Goal: Task Accomplishment & Management: Manage account settings

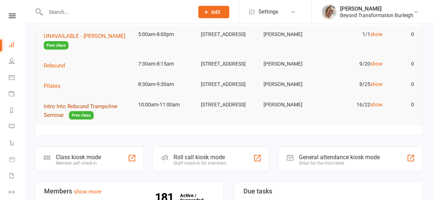
click at [68, 110] on span "Intro Into Rebound Trampoline Seminar" at bounding box center [81, 110] width 74 height 15
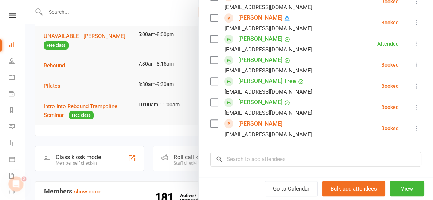
scroll to position [336, 0]
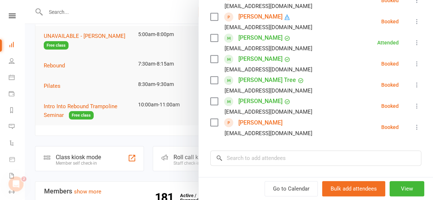
click at [256, 120] on link "[PERSON_NAME]" at bounding box center [260, 123] width 44 height 12
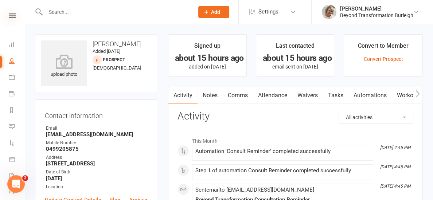
click at [10, 15] on icon at bounding box center [12, 15] width 7 height 5
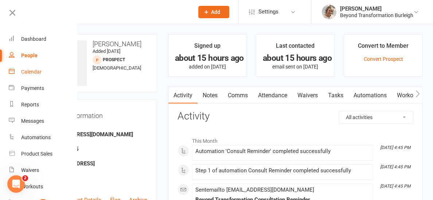
click at [44, 75] on link "Calendar" at bounding box center [43, 72] width 69 height 16
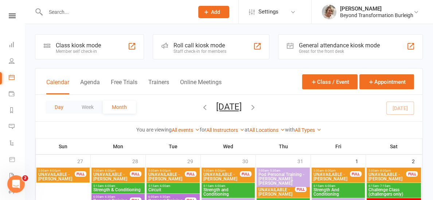
click at [70, 105] on button "Day" at bounding box center [59, 107] width 27 height 13
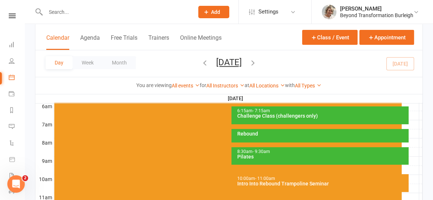
scroll to position [163, 0]
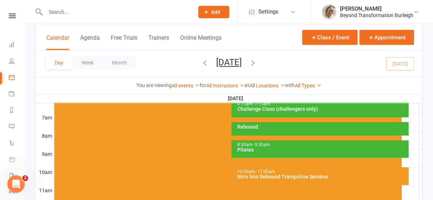
click at [246, 176] on div "Intro Into Rebound Trampoline Seminar" at bounding box center [322, 176] width 171 height 5
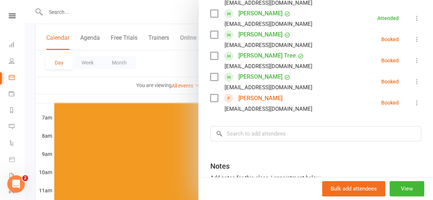
scroll to position [328, 0]
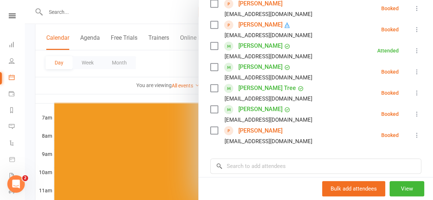
click at [99, 93] on div at bounding box center [229, 100] width 408 height 200
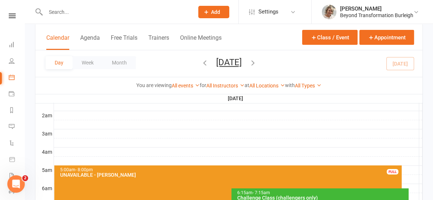
scroll to position [65, 0]
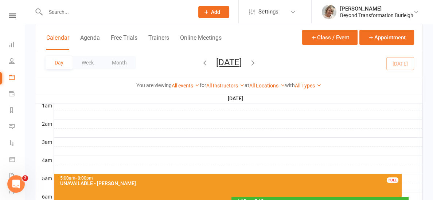
click at [97, 12] on input "text" at bounding box center [115, 12] width 145 height 10
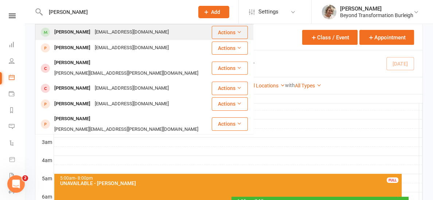
type input "[PERSON_NAME]"
click at [108, 32] on div "[EMAIL_ADDRESS][DOMAIN_NAME]" at bounding box center [132, 32] width 78 height 11
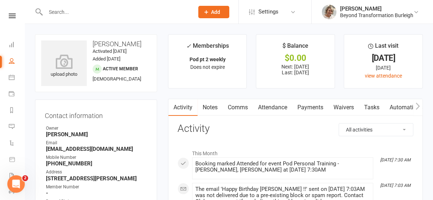
click at [288, 109] on link "Attendance" at bounding box center [272, 107] width 39 height 17
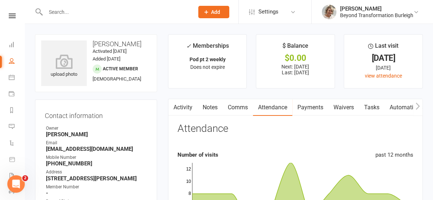
click at [114, 11] on input "text" at bounding box center [115, 12] width 145 height 10
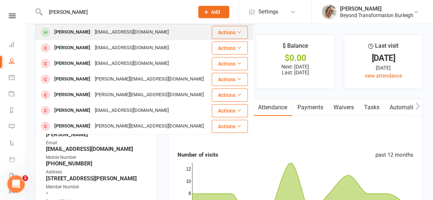
type input "[PERSON_NAME]"
click at [105, 32] on div "[EMAIL_ADDRESS][DOMAIN_NAME]" at bounding box center [132, 32] width 78 height 11
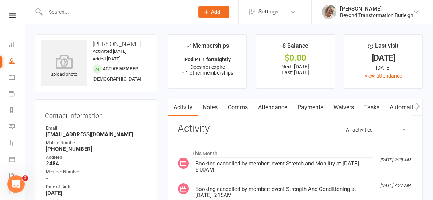
click at [273, 108] on link "Attendance" at bounding box center [272, 107] width 39 height 17
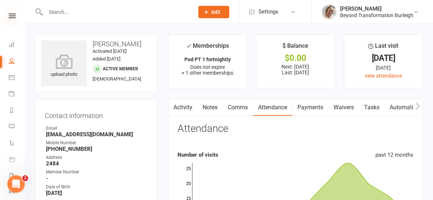
click at [11, 18] on icon at bounding box center [12, 15] width 7 height 5
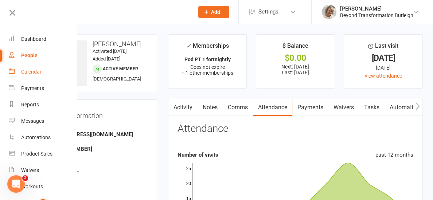
click at [30, 72] on div "Calendar" at bounding box center [31, 72] width 20 height 6
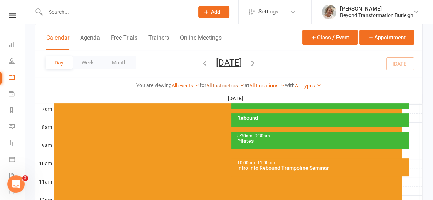
scroll to position [172, 0]
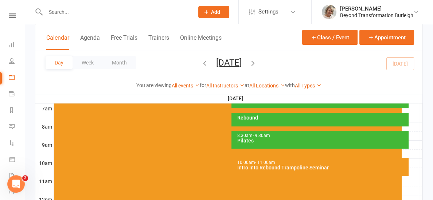
click at [287, 165] on div "Intro Into Rebound Trampoline Seminar" at bounding box center [322, 167] width 171 height 5
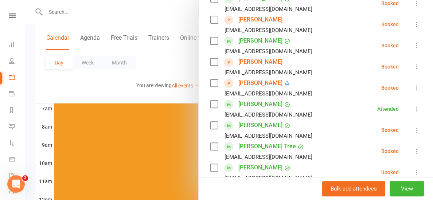
scroll to position [219, 0]
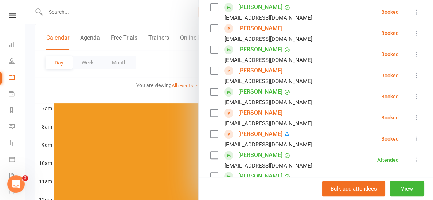
click at [131, 90] on div at bounding box center [229, 100] width 408 height 200
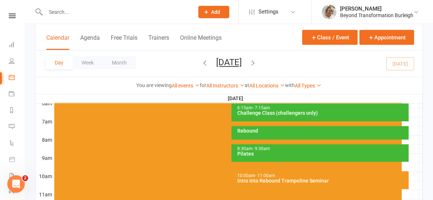
scroll to position [160, 0]
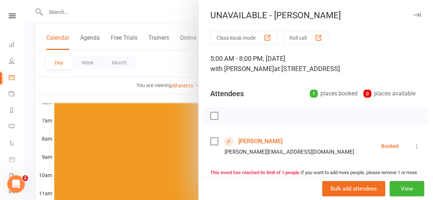
click at [145, 100] on div at bounding box center [229, 100] width 408 height 200
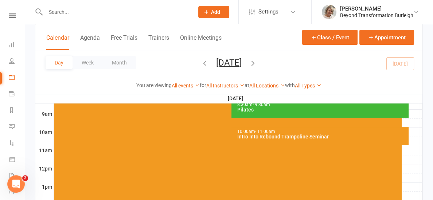
scroll to position [204, 0]
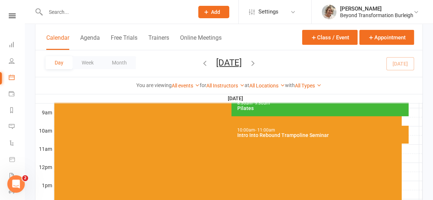
click at [267, 130] on span "- 11:00am" at bounding box center [265, 130] width 20 height 5
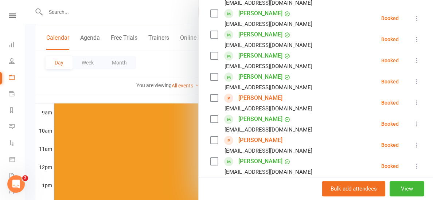
scroll to position [134, 0]
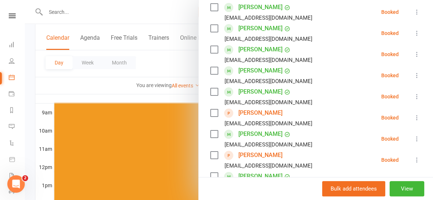
click at [185, 94] on div at bounding box center [229, 100] width 408 height 200
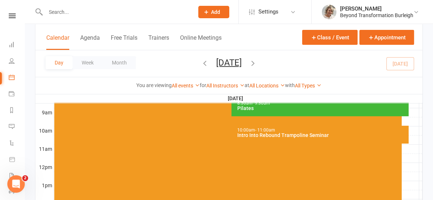
click at [262, 109] on div "Pilates" at bounding box center [322, 108] width 171 height 5
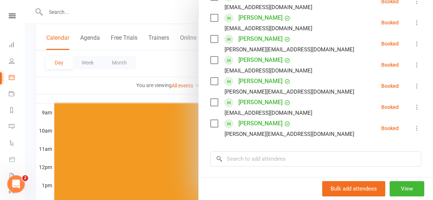
scroll to position [168, 0]
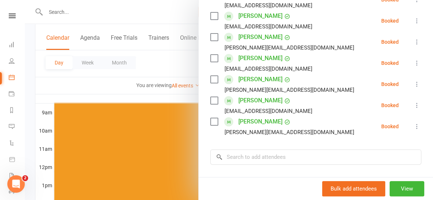
click at [172, 97] on div at bounding box center [229, 100] width 408 height 200
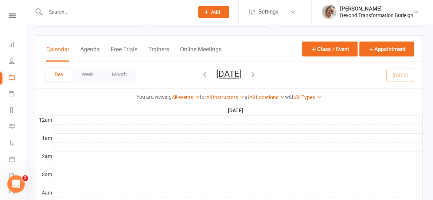
scroll to position [28, 0]
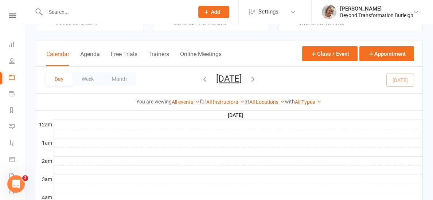
click at [231, 79] on button "[DATE]" at bounding box center [229, 79] width 26 height 10
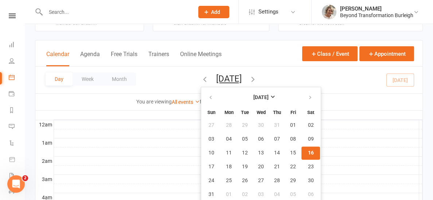
click at [370, 175] on div at bounding box center [238, 179] width 369 height 9
click at [56, 78] on button "Day" at bounding box center [59, 79] width 27 height 13
click at [393, 81] on div "Day Week Month [DATE] [DATE] Sun Mon Tue Wed Thu Fri Sat 27 28 29 30 31 01 02 0…" at bounding box center [228, 80] width 387 height 27
click at [302, 153] on button "16" at bounding box center [311, 153] width 19 height 13
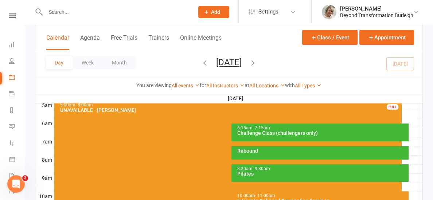
scroll to position [141, 0]
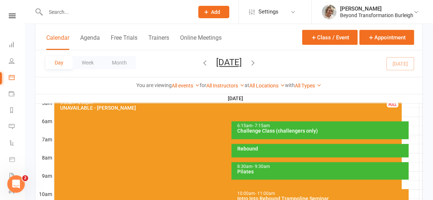
click at [263, 169] on div "8:30am - 9:30am Pilates" at bounding box center [320, 171] width 177 height 18
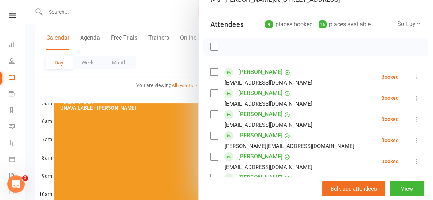
scroll to position [55, 0]
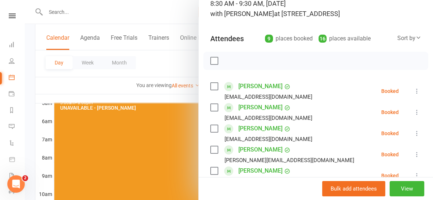
click at [169, 97] on div at bounding box center [229, 100] width 408 height 200
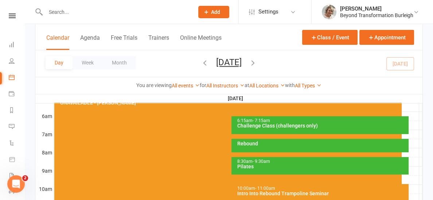
scroll to position [146, 0]
click at [274, 185] on div "10:00am - 11:00am Intro Into Rebound Trampoline Seminar" at bounding box center [320, 193] width 177 height 18
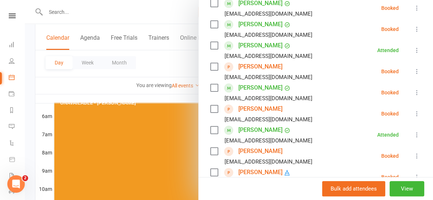
scroll to position [175, 0]
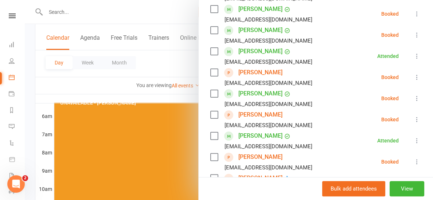
click at [148, 92] on div at bounding box center [229, 100] width 408 height 200
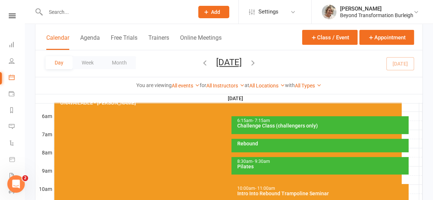
click at [275, 146] on div "Rebound" at bounding box center [320, 145] width 177 height 13
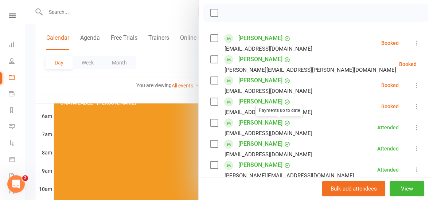
scroll to position [104, 0]
click at [418, 125] on icon at bounding box center [416, 127] width 7 height 7
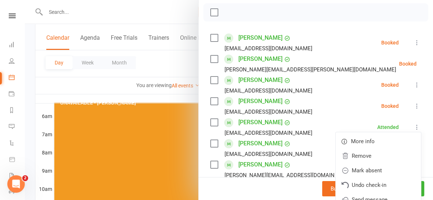
click at [332, 108] on li "[PERSON_NAME] [EMAIL_ADDRESS][DOMAIN_NAME] Booked More info Remove Check in Mar…" at bounding box center [315, 106] width 211 height 21
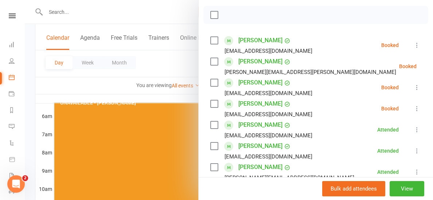
scroll to position [100, 0]
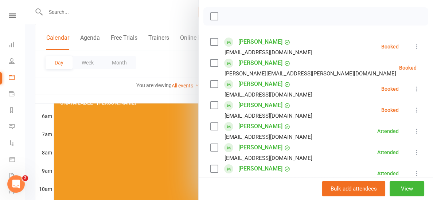
click at [415, 47] on icon at bounding box center [416, 46] width 7 height 7
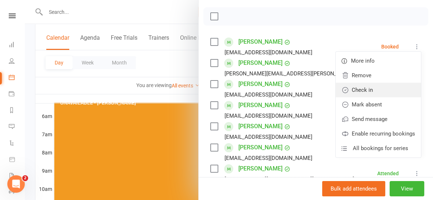
click at [360, 93] on link "Check in" at bounding box center [378, 90] width 85 height 15
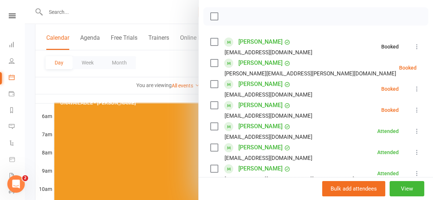
click at [415, 62] on li "[PERSON_NAME] [PERSON_NAME][EMAIL_ADDRESS][PERSON_NAME][DOMAIN_NAME] Booked Mor…" at bounding box center [315, 67] width 211 height 21
click at [431, 65] on icon at bounding box center [434, 67] width 7 height 7
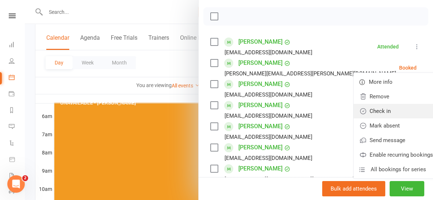
click at [359, 111] on link "Check in" at bounding box center [396, 111] width 85 height 15
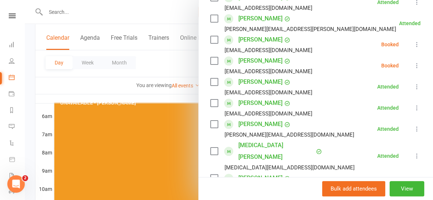
scroll to position [137, 0]
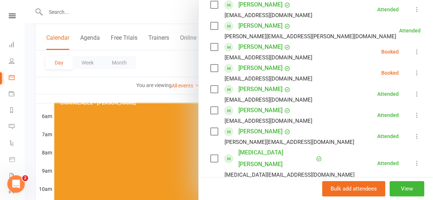
click at [418, 73] on icon at bounding box center [416, 72] width 7 height 7
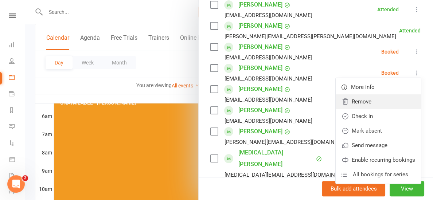
click at [368, 106] on link "Remove" at bounding box center [378, 101] width 85 height 15
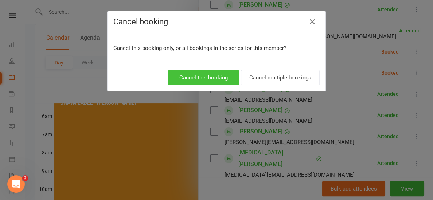
click at [226, 78] on button "Cancel this booking" at bounding box center [203, 77] width 71 height 15
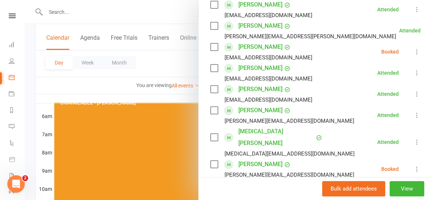
click at [414, 51] on icon at bounding box center [416, 51] width 7 height 7
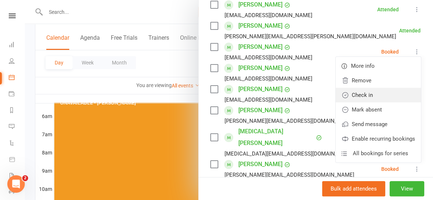
click at [380, 89] on link "Check in" at bounding box center [378, 95] width 85 height 15
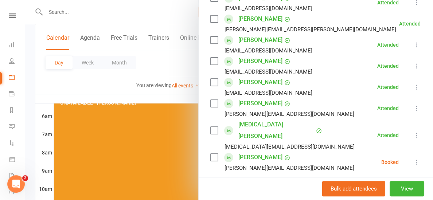
scroll to position [162, 0]
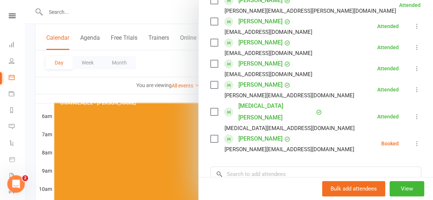
click at [418, 140] on icon at bounding box center [416, 143] width 7 height 7
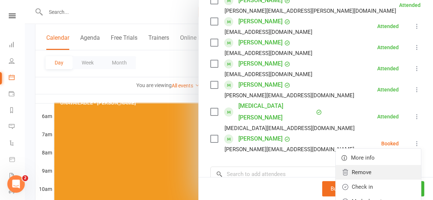
click at [378, 165] on link "Remove" at bounding box center [378, 172] width 85 height 15
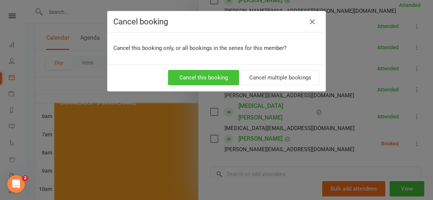
click at [204, 78] on button "Cancel this booking" at bounding box center [203, 77] width 71 height 15
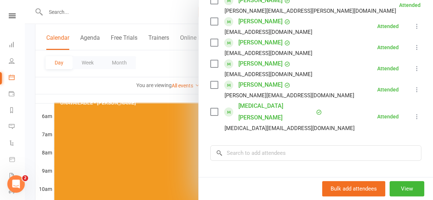
click at [192, 95] on div at bounding box center [229, 100] width 408 height 200
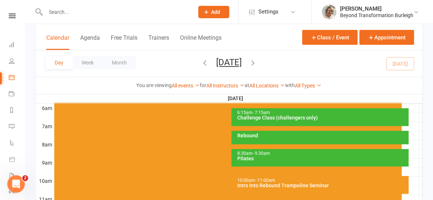
scroll to position [186, 0]
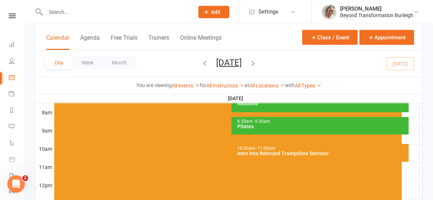
click at [271, 151] on div "Intro Into Rebound Trampoline Seminar" at bounding box center [322, 153] width 171 height 5
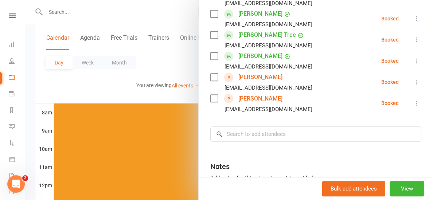
scroll to position [362, 0]
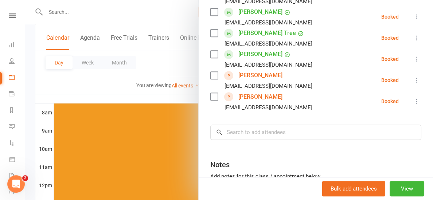
click at [135, 93] on div at bounding box center [229, 100] width 408 height 200
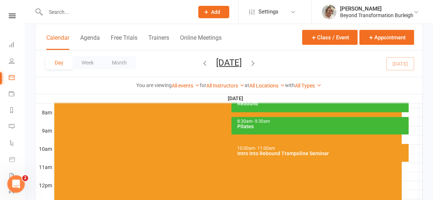
click at [263, 157] on div "10:00am - 11:00am Intro Into Rebound Trampoline Seminar" at bounding box center [320, 153] width 177 height 18
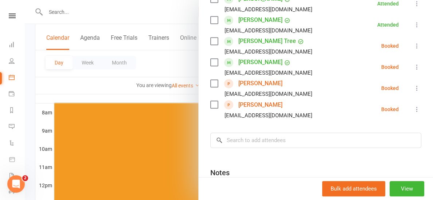
scroll to position [387, 0]
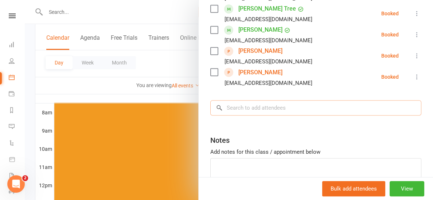
click at [234, 108] on input "search" at bounding box center [315, 107] width 211 height 15
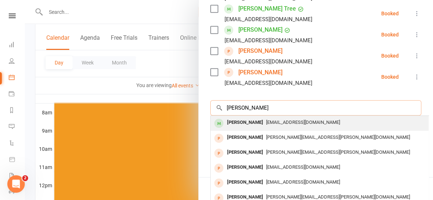
type input "[PERSON_NAME]"
click at [240, 120] on div "[PERSON_NAME]" at bounding box center [245, 122] width 42 height 11
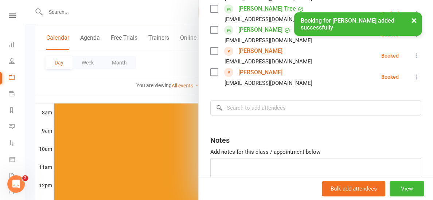
scroll to position [408, 0]
click at [238, 103] on input "search" at bounding box center [315, 107] width 211 height 15
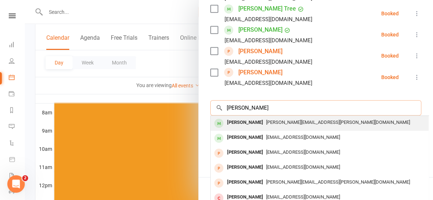
type input "[PERSON_NAME]"
click at [238, 122] on div "[PERSON_NAME]" at bounding box center [245, 122] width 42 height 11
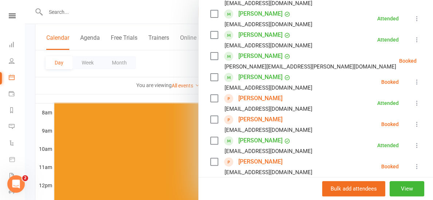
scroll to position [193, 0]
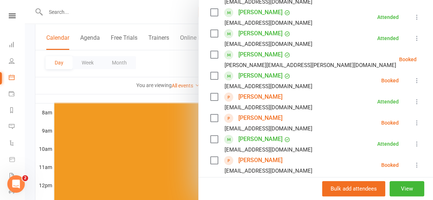
click at [431, 60] on icon at bounding box center [434, 59] width 7 height 7
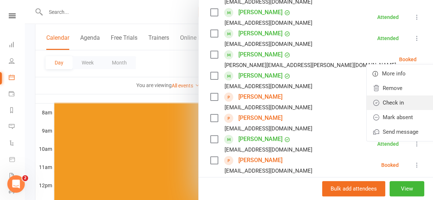
click at [376, 100] on link "Check in" at bounding box center [403, 103] width 72 height 15
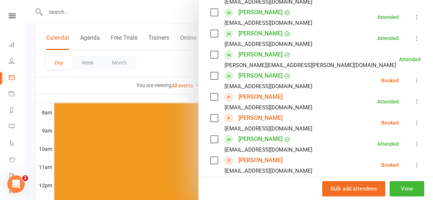
click at [418, 81] on icon at bounding box center [416, 80] width 7 height 7
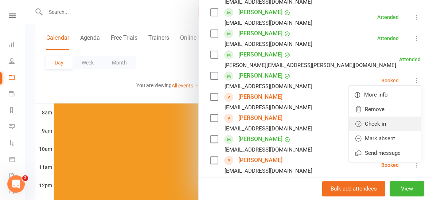
click at [374, 119] on link "Check in" at bounding box center [385, 124] width 72 height 15
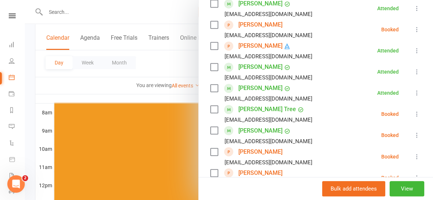
scroll to position [323, 0]
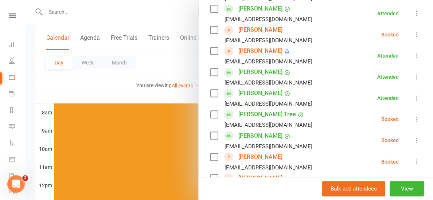
click at [252, 48] on link "[PERSON_NAME]" at bounding box center [260, 51] width 44 height 12
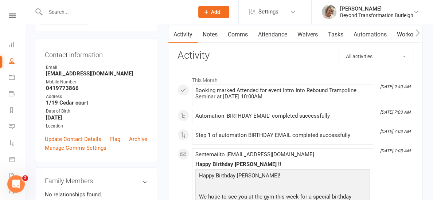
scroll to position [84, 0]
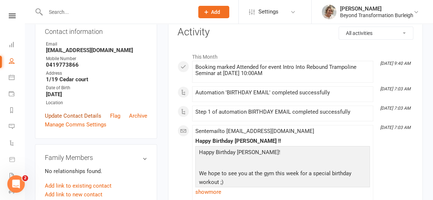
click at [86, 113] on link "Update Contact Details" at bounding box center [73, 116] width 57 height 9
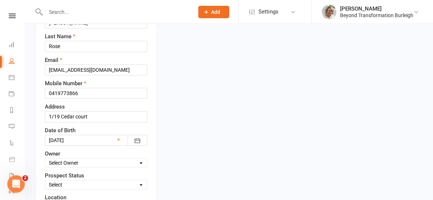
scroll to position [112, 0]
click at [138, 141] on icon "button" at bounding box center [137, 139] width 7 height 7
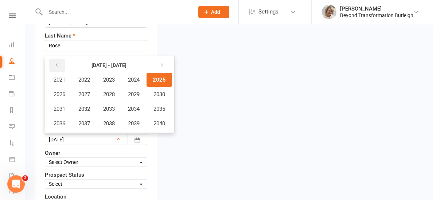
click at [58, 64] on icon "button" at bounding box center [56, 65] width 5 height 6
click at [54, 62] on icon "button" at bounding box center [56, 65] width 5 height 6
click at [108, 120] on span "1978" at bounding box center [109, 123] width 12 height 7
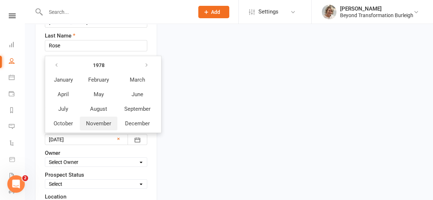
click at [102, 121] on span "November" at bounding box center [98, 123] width 25 height 7
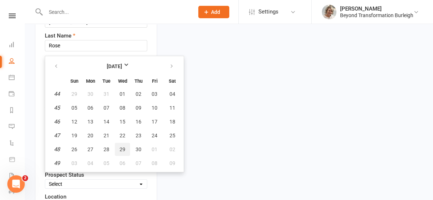
click at [121, 149] on span "29" at bounding box center [123, 150] width 6 height 6
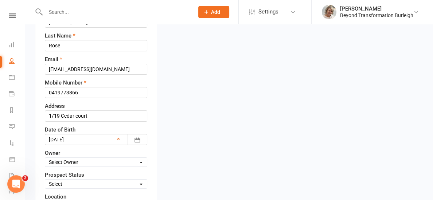
type input "[DATE]"
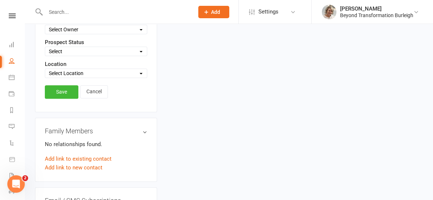
scroll to position [260, 0]
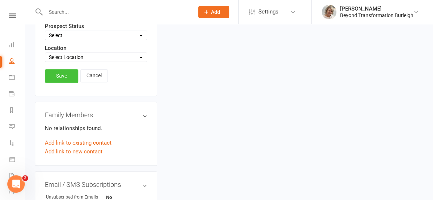
click at [64, 78] on link "Save" at bounding box center [62, 75] width 34 height 13
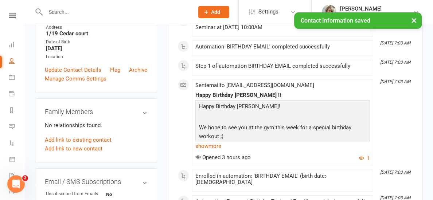
scroll to position [0, 0]
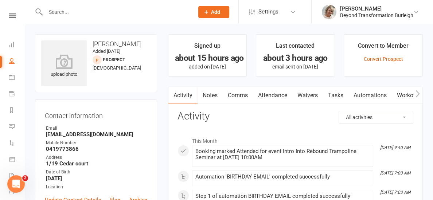
click at [16, 17] on link at bounding box center [12, 15] width 26 height 5
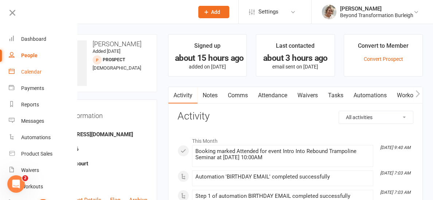
click at [34, 68] on link "Calendar" at bounding box center [43, 72] width 69 height 16
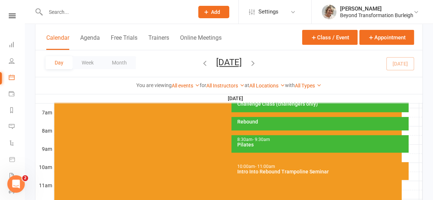
scroll to position [167, 0]
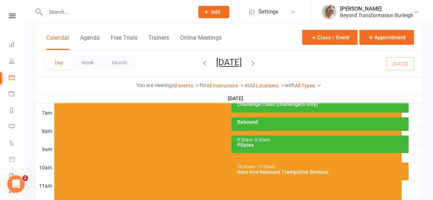
click at [296, 167] on div "10:00am - 11:00am" at bounding box center [322, 167] width 171 height 5
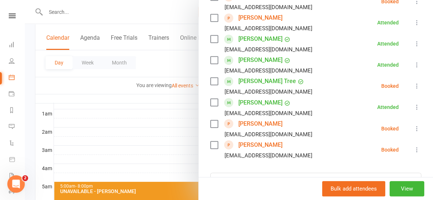
scroll to position [361, 0]
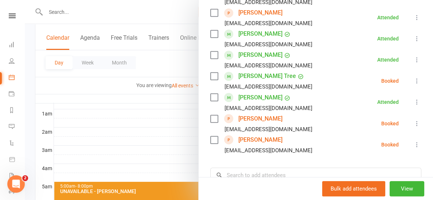
click at [416, 125] on icon at bounding box center [416, 123] width 7 height 7
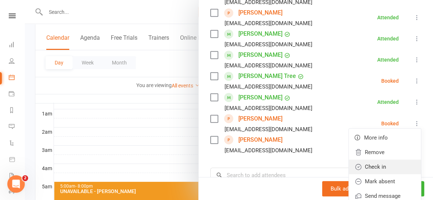
click at [387, 163] on link "Check in" at bounding box center [385, 167] width 72 height 15
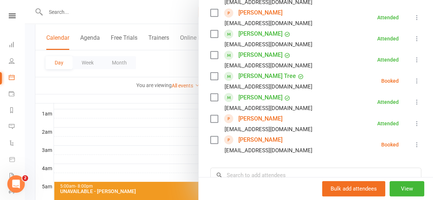
click at [416, 146] on icon at bounding box center [416, 144] width 7 height 7
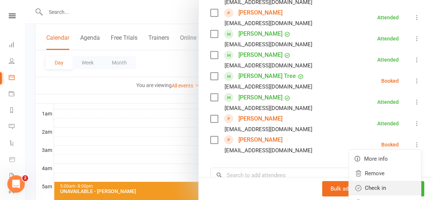
click at [386, 186] on link "Check in" at bounding box center [385, 188] width 72 height 15
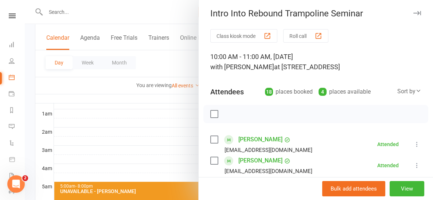
scroll to position [0, 0]
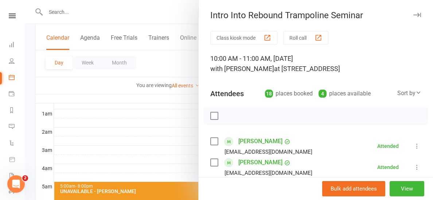
click at [49, 120] on div at bounding box center [229, 100] width 408 height 200
